Goal: Transaction & Acquisition: Book appointment/travel/reservation

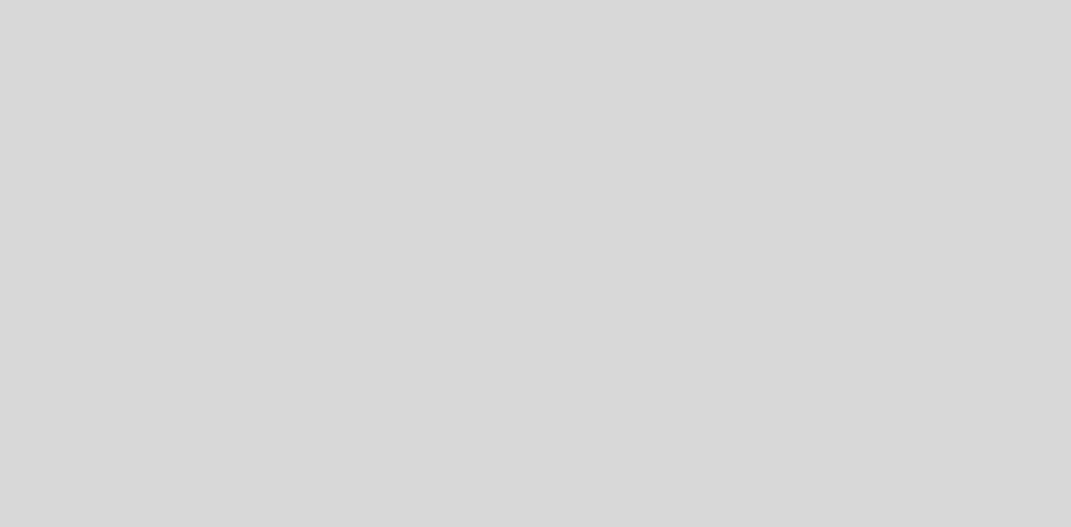
select select "es"
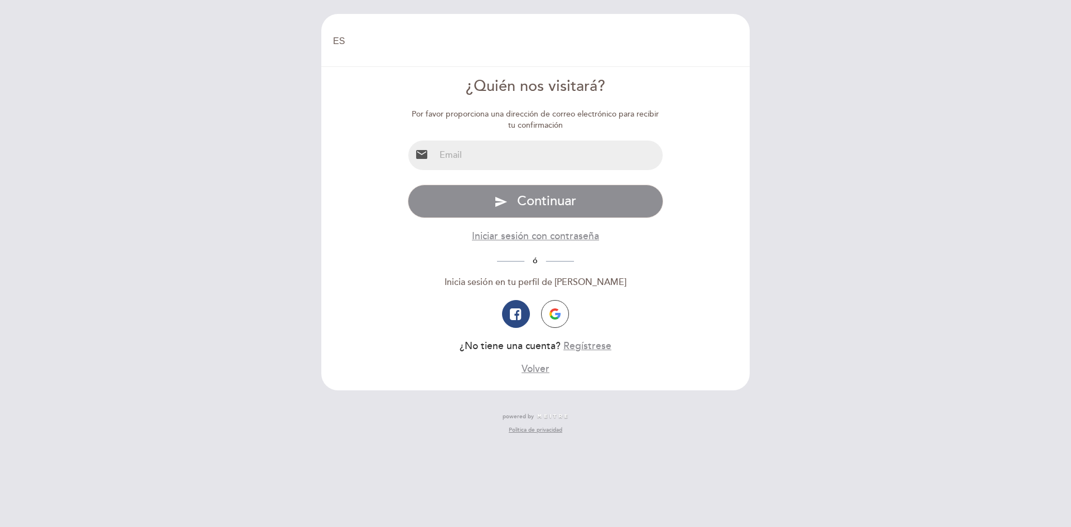
click at [519, 159] on input "email" at bounding box center [549, 156] width 228 height 30
type input "[EMAIL_ADDRESS][DOMAIN_NAME]"
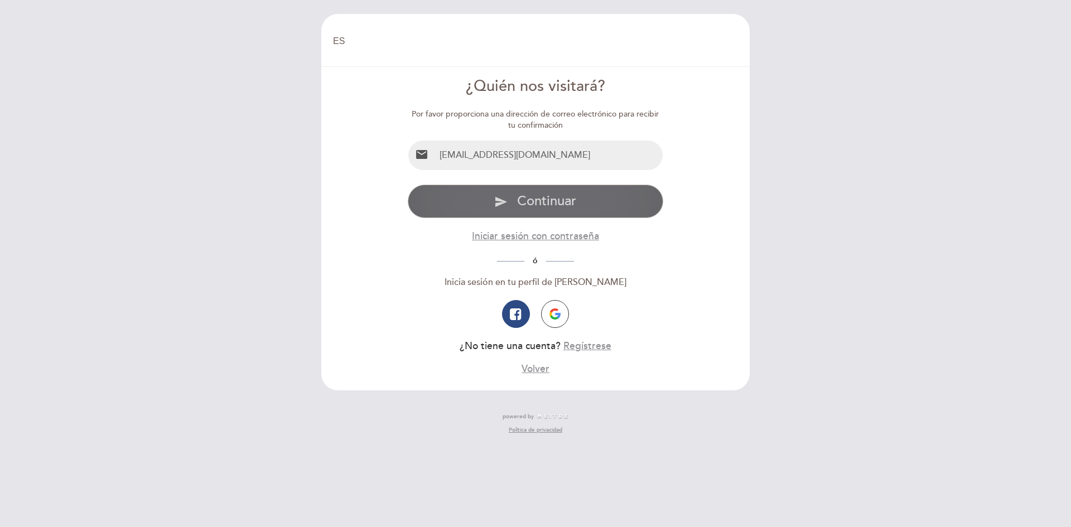
click at [543, 197] on span "Continuar" at bounding box center [546, 201] width 59 height 16
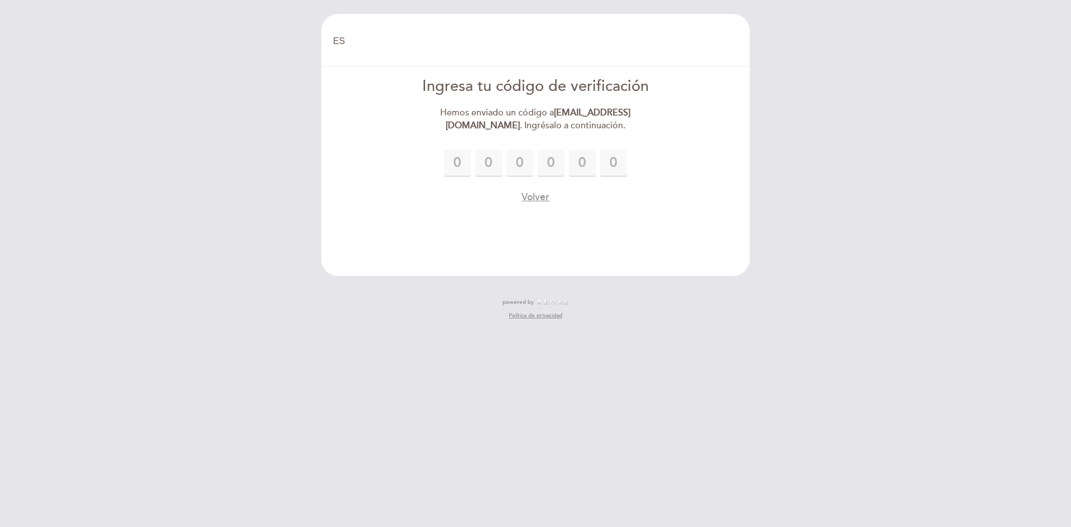
type input "7"
type input "0"
type input "3"
type input "5"
type input "9"
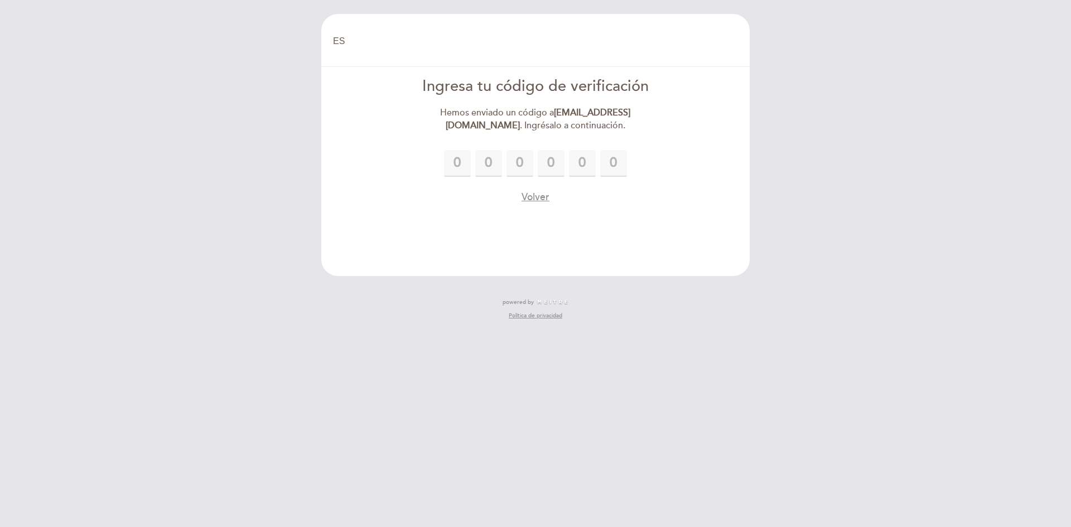
type input "2"
